Goal: Task Accomplishment & Management: Manage account settings

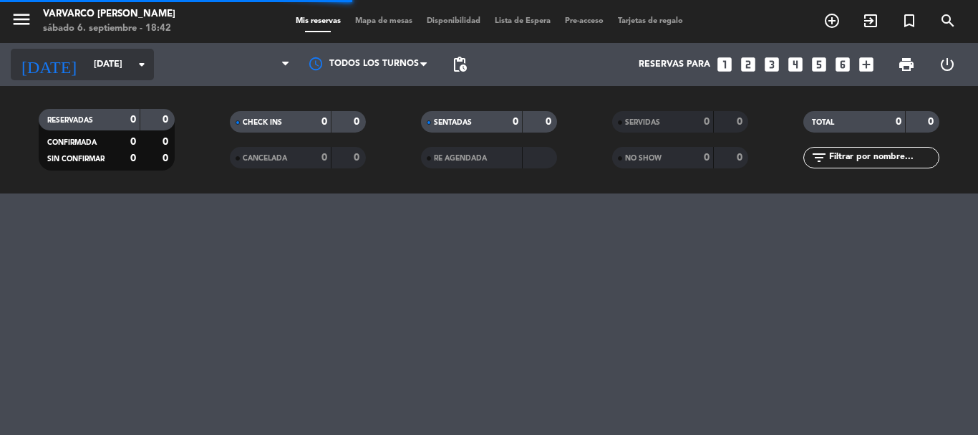
click at [87, 64] on input "[DATE]" at bounding box center [147, 64] width 121 height 24
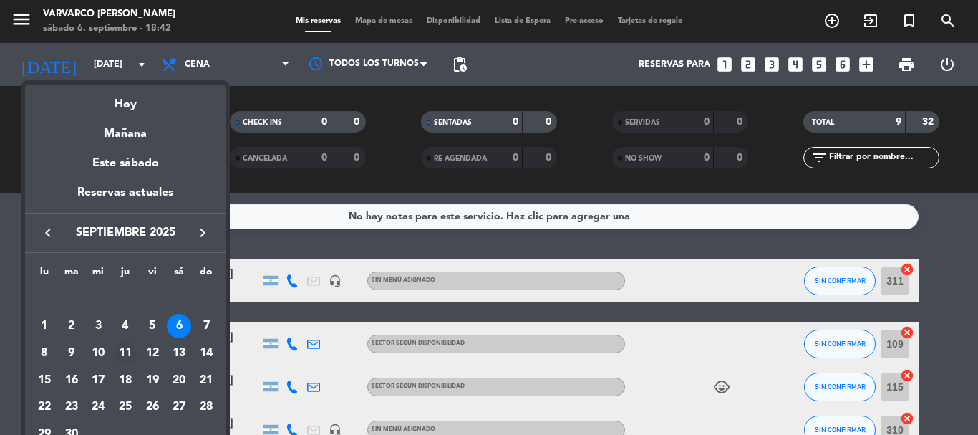
click at [126, 352] on div "11" at bounding box center [125, 353] width 24 height 24
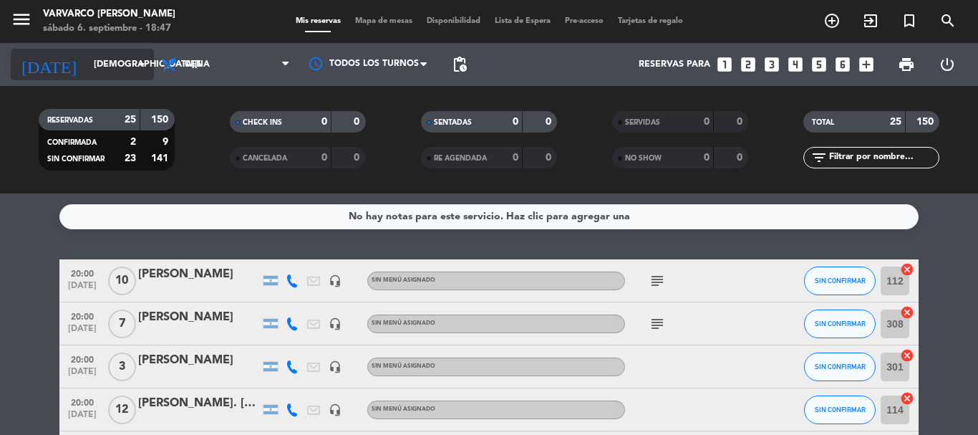
click at [89, 50] on div "[DATE] [DATE] arrow_drop_down" at bounding box center [82, 65] width 143 height 32
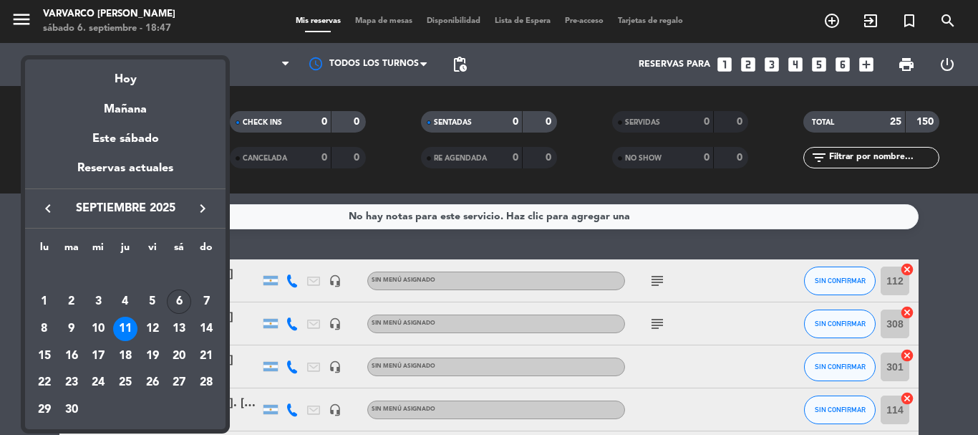
click at [174, 294] on div "6" at bounding box center [179, 301] width 24 height 24
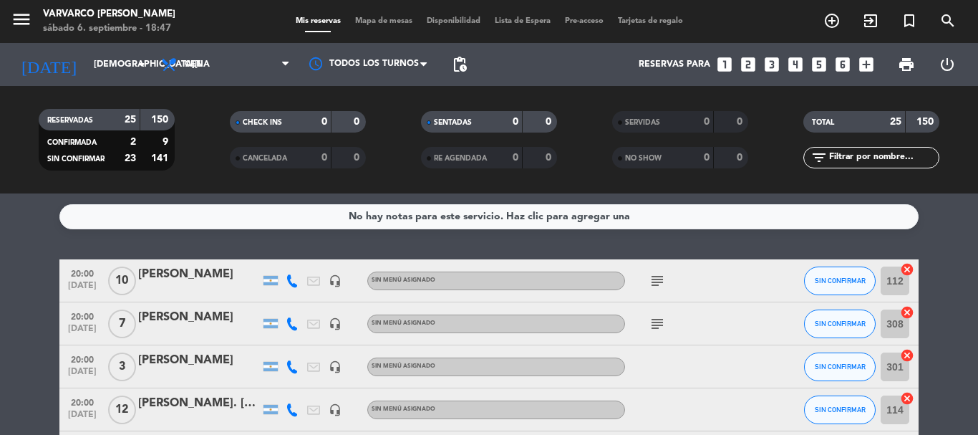
type input "[DATE]"
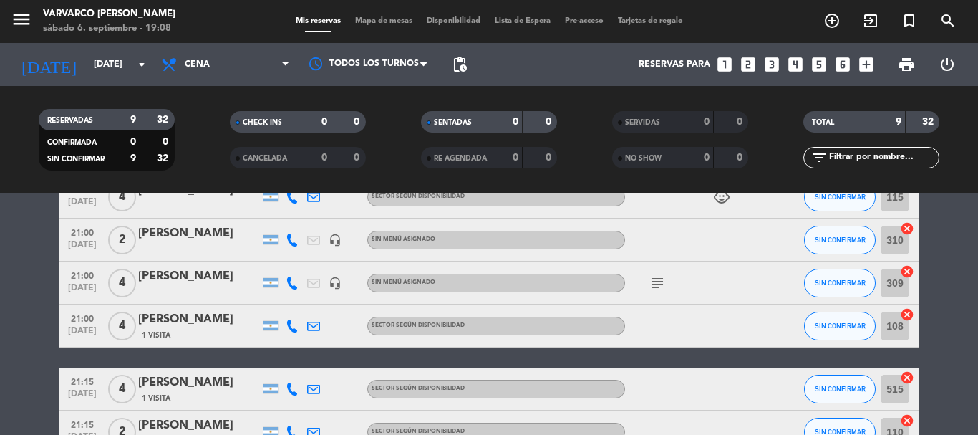
scroll to position [215, 0]
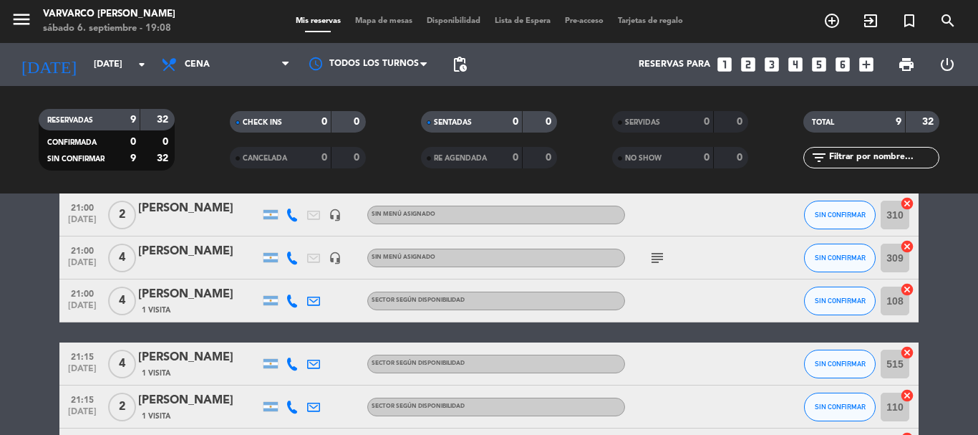
click at [658, 262] on icon "subject" at bounding box center [657, 257] width 17 height 17
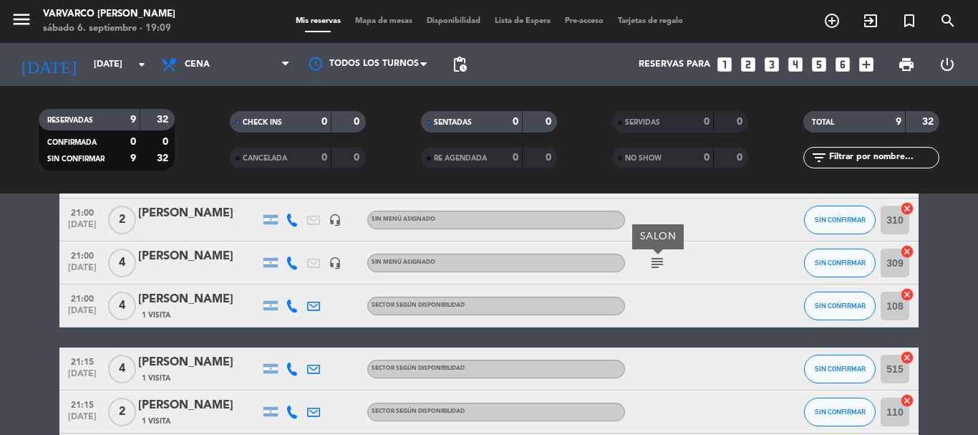
scroll to position [186, 0]
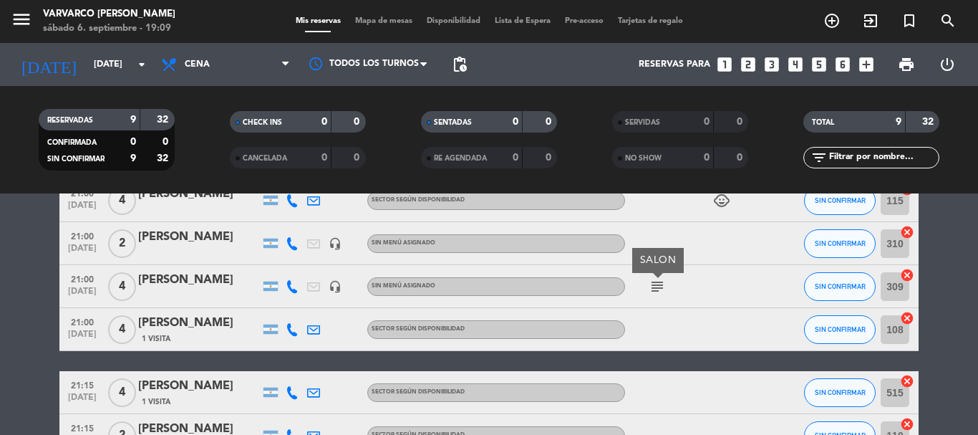
click at [296, 290] on icon at bounding box center [292, 286] width 13 height 13
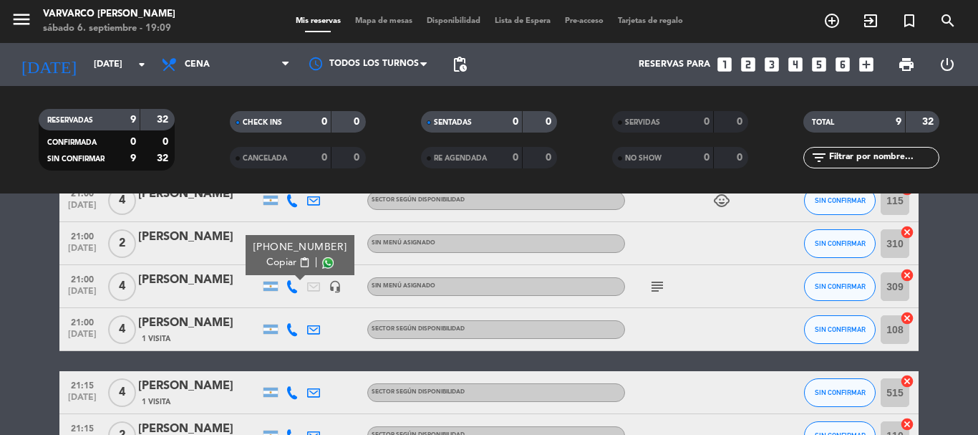
click at [291, 324] on icon at bounding box center [292, 329] width 13 height 13
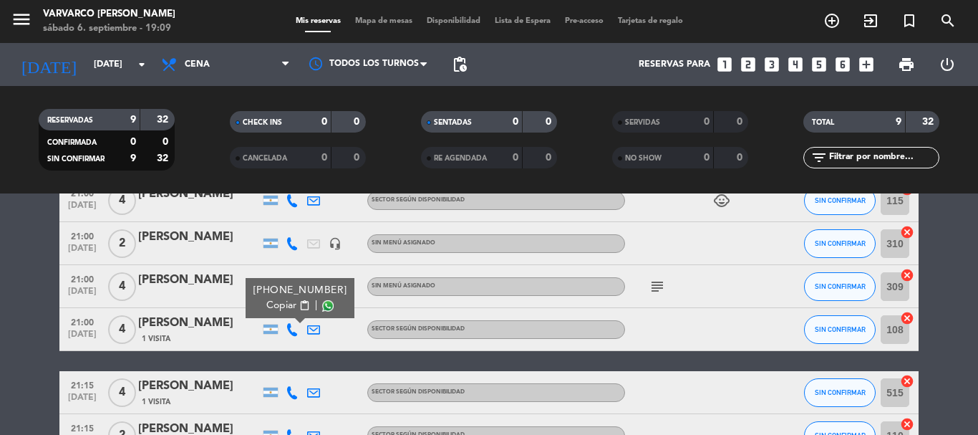
click at [0, 331] on bookings-row "20:00 [DATE] 3 [PERSON_NAME] headset_mic Sin menú asignado SIN CONFIRMAR 311 ca…" at bounding box center [489, 286] width 978 height 427
click at [213, 286] on div "[PERSON_NAME]" at bounding box center [199, 280] width 122 height 19
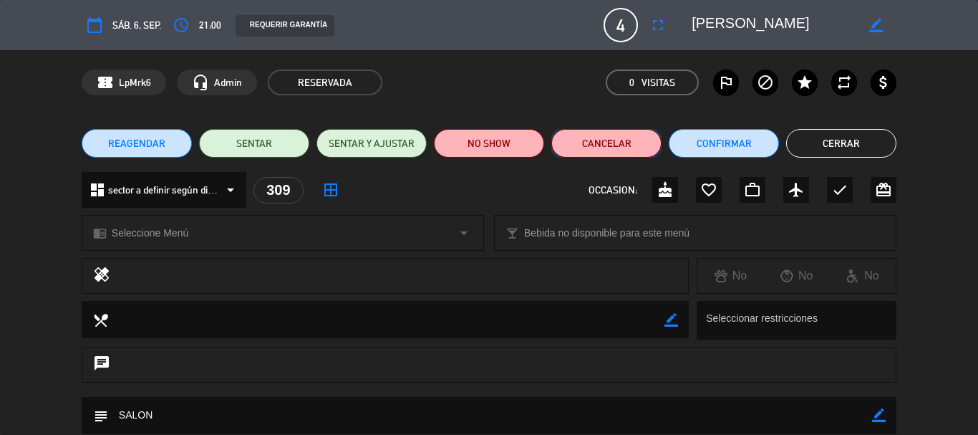
click at [599, 152] on button "Cancelar" at bounding box center [606, 143] width 110 height 29
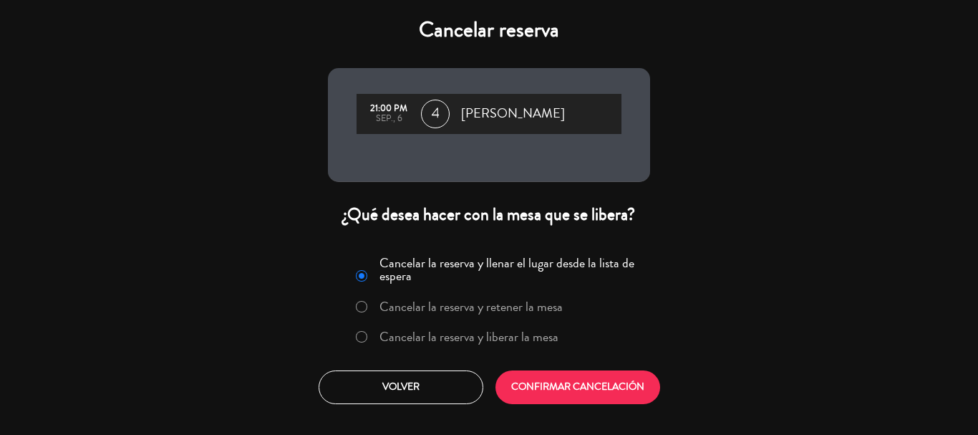
click at [483, 347] on label "Cancelar la reserva y liberar la mesa" at bounding box center [457, 337] width 218 height 26
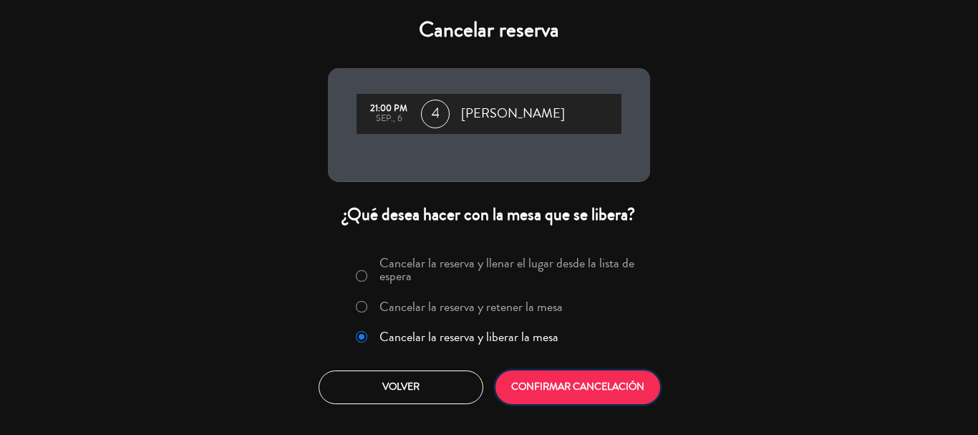
click at [559, 384] on button "CONFIRMAR CANCELACIÓN" at bounding box center [577, 387] width 165 height 34
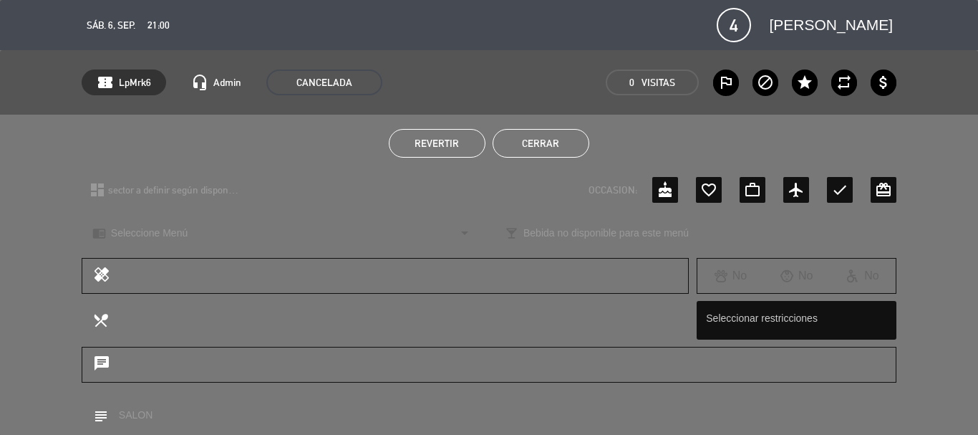
click at [571, 130] on button "Cerrar" at bounding box center [541, 143] width 97 height 29
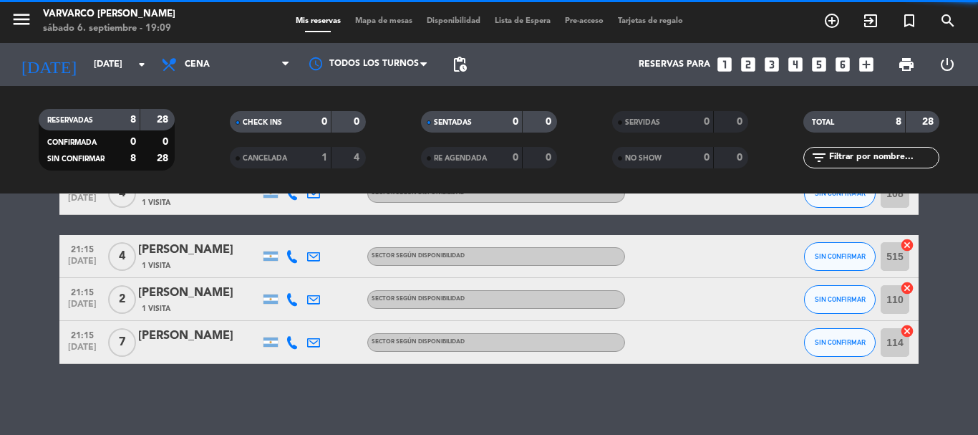
scroll to position [280, 0]
